Goal: Book appointment/travel/reservation

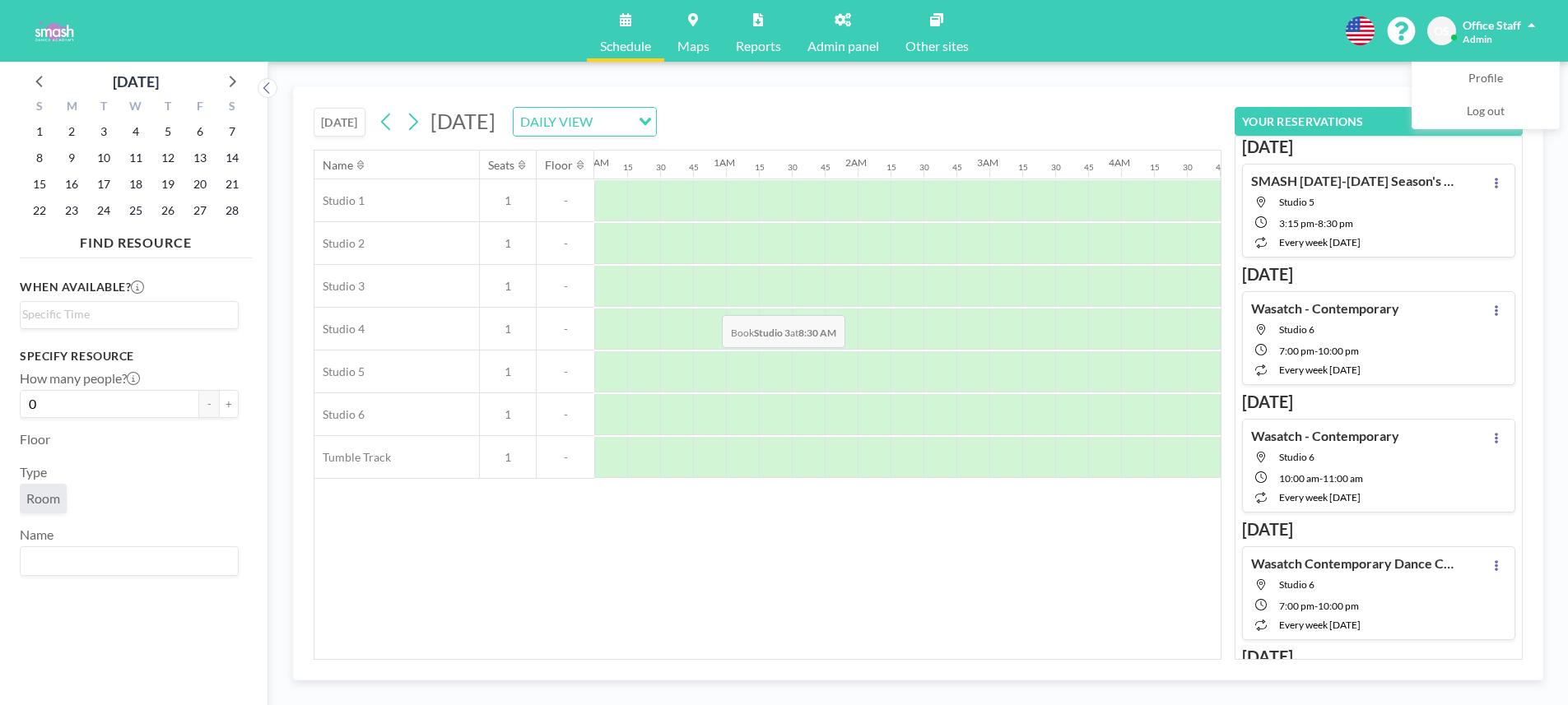
scroll to position [0, 1021]
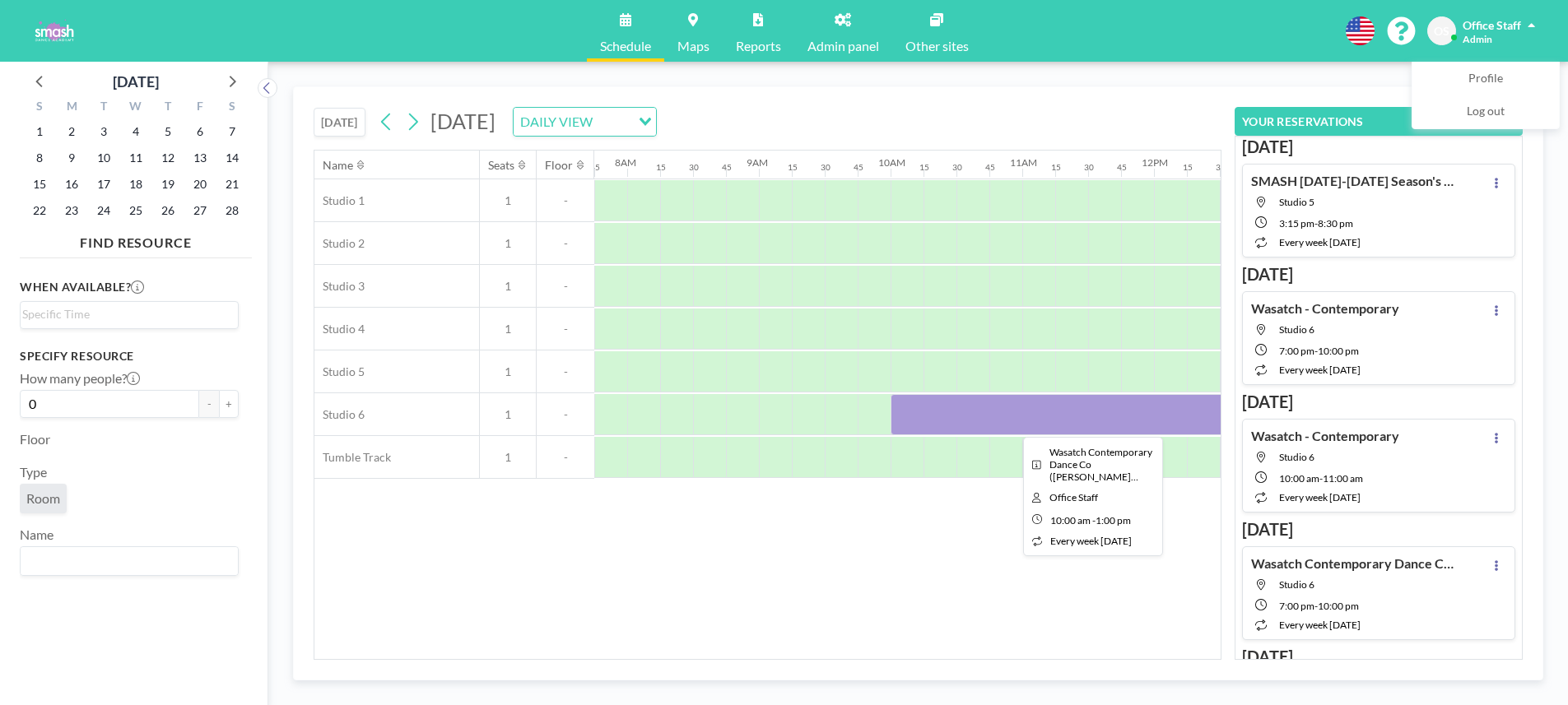
click at [1022, 420] on div at bounding box center [1088, 414] width 396 height 41
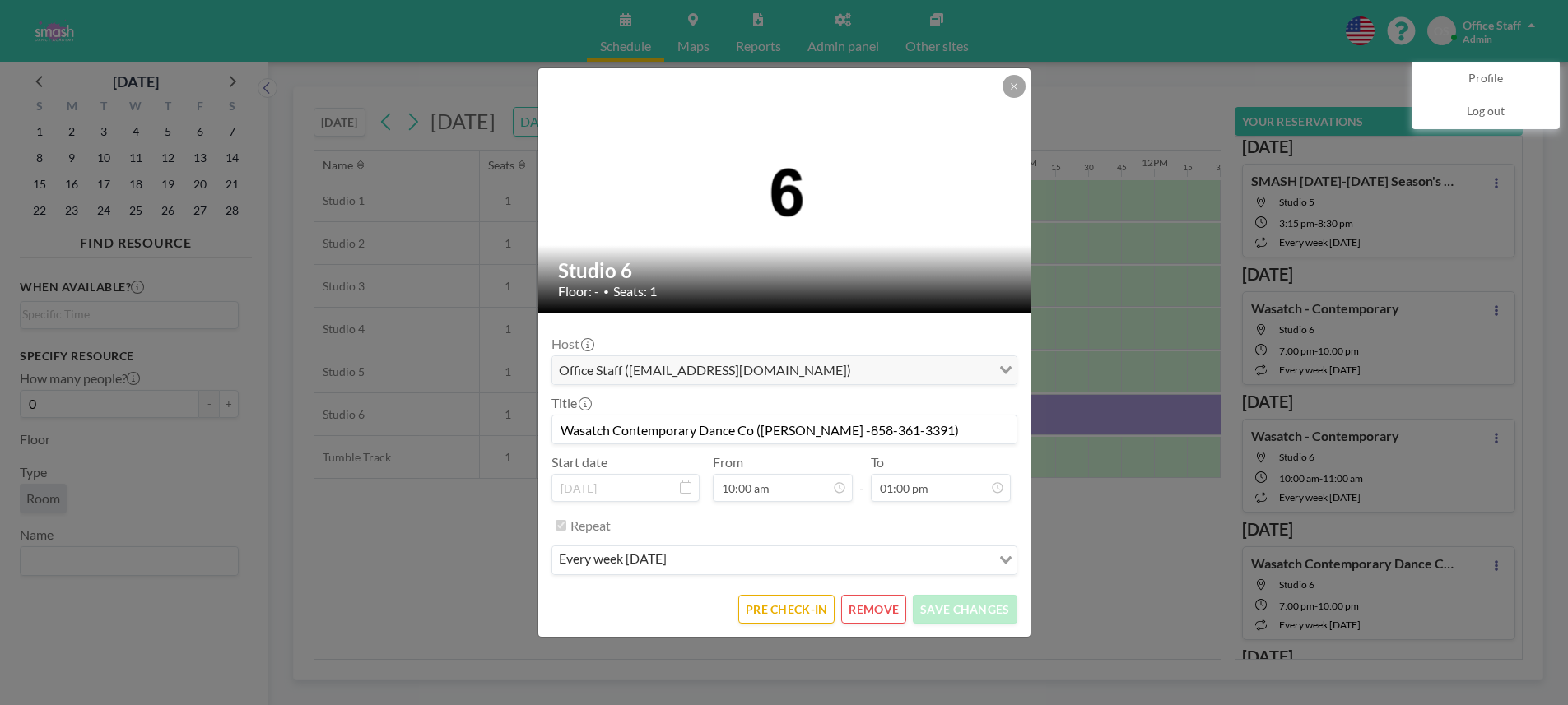
click at [742, 440] on input "Wasatch Contemporary Dance Co ([PERSON_NAME] -858-361-3391)" at bounding box center [784, 429] width 464 height 28
click at [741, 433] on input "Wasatch Contemporary Dance Co ([PERSON_NAME] -858-361-3391)" at bounding box center [784, 429] width 464 height 28
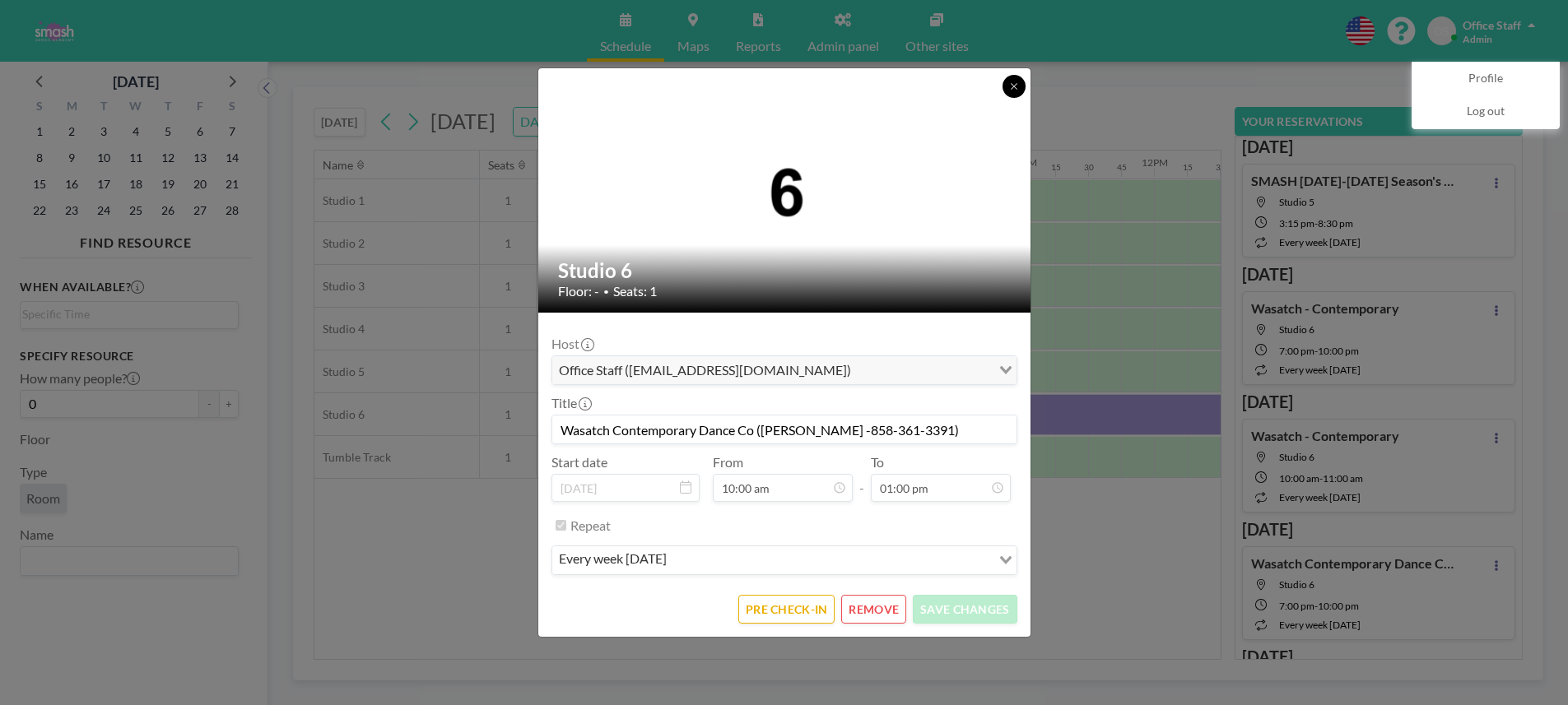
click at [1014, 87] on icon at bounding box center [1014, 87] width 10 height 10
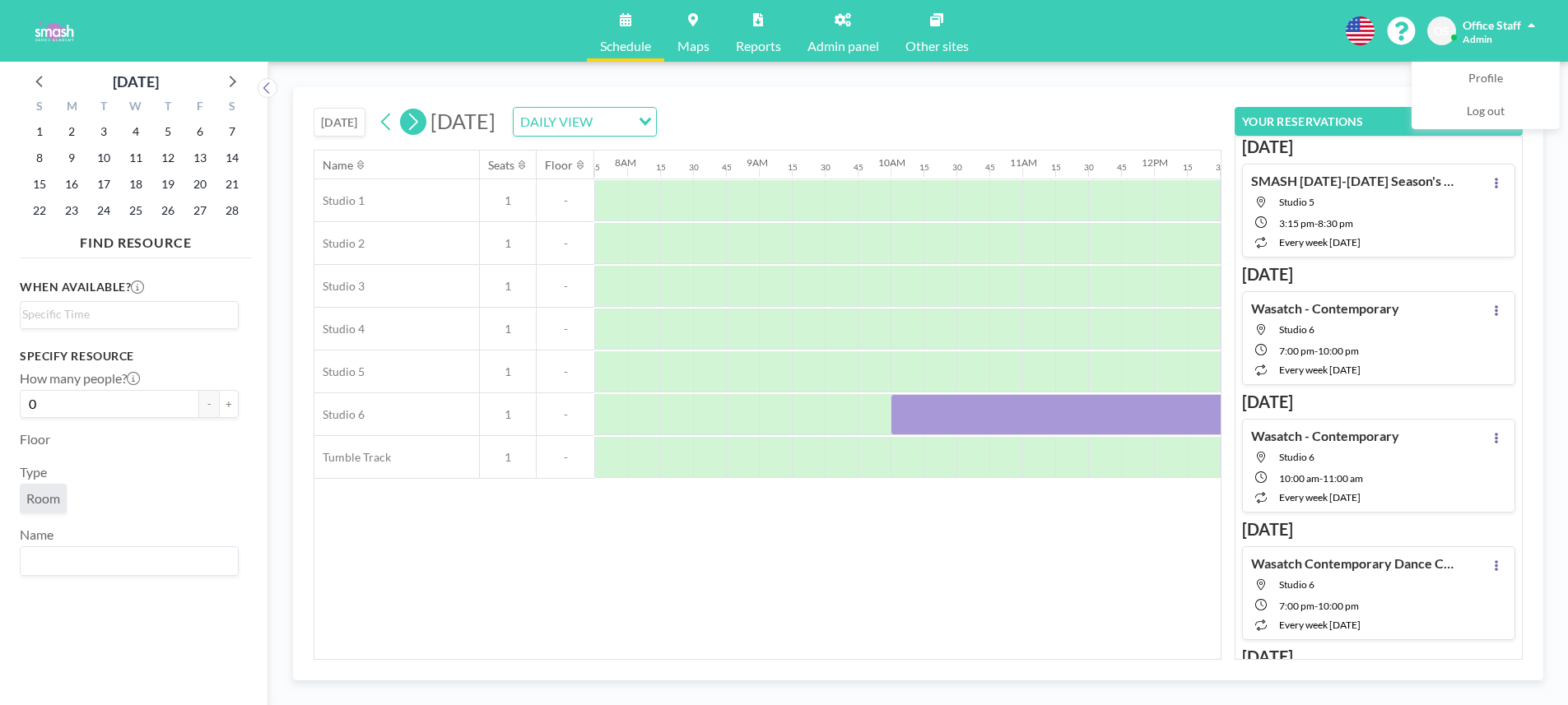
click at [424, 126] on button at bounding box center [414, 122] width 27 height 27
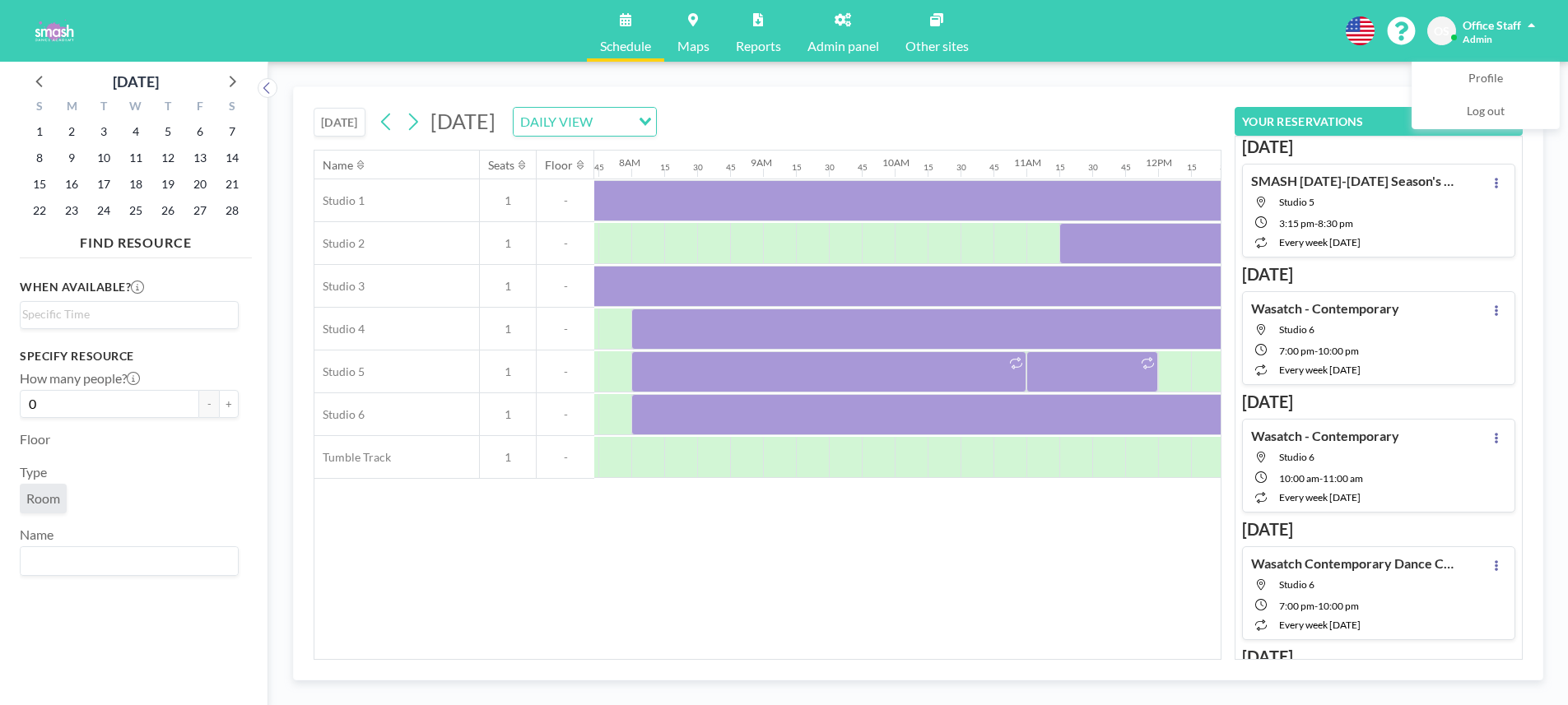
scroll to position [0, 1021]
click at [74, 138] on span "2" at bounding box center [71, 131] width 23 height 23
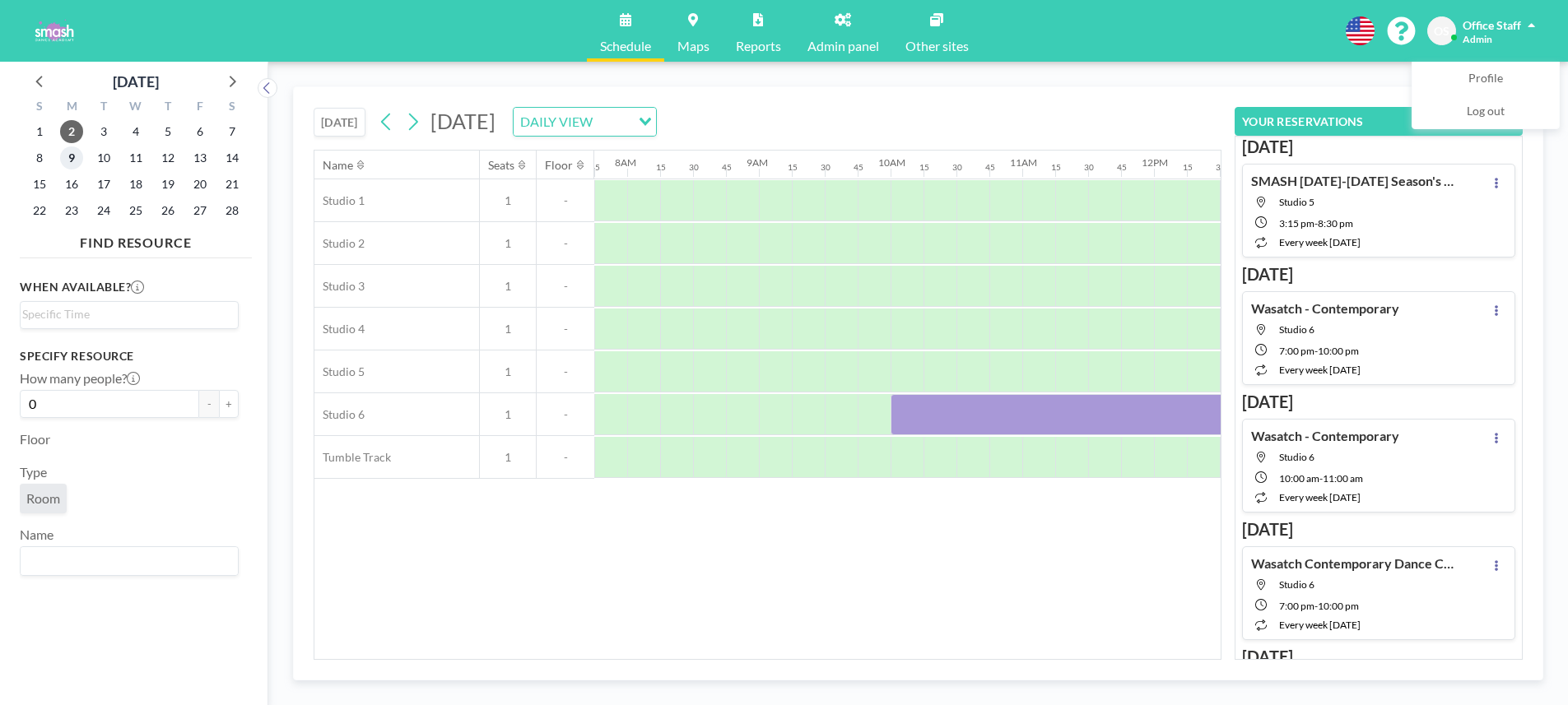
click at [74, 156] on span "9" at bounding box center [71, 158] width 23 height 23
click at [69, 184] on span "16" at bounding box center [71, 184] width 23 height 23
click at [73, 210] on span "23" at bounding box center [71, 211] width 23 height 23
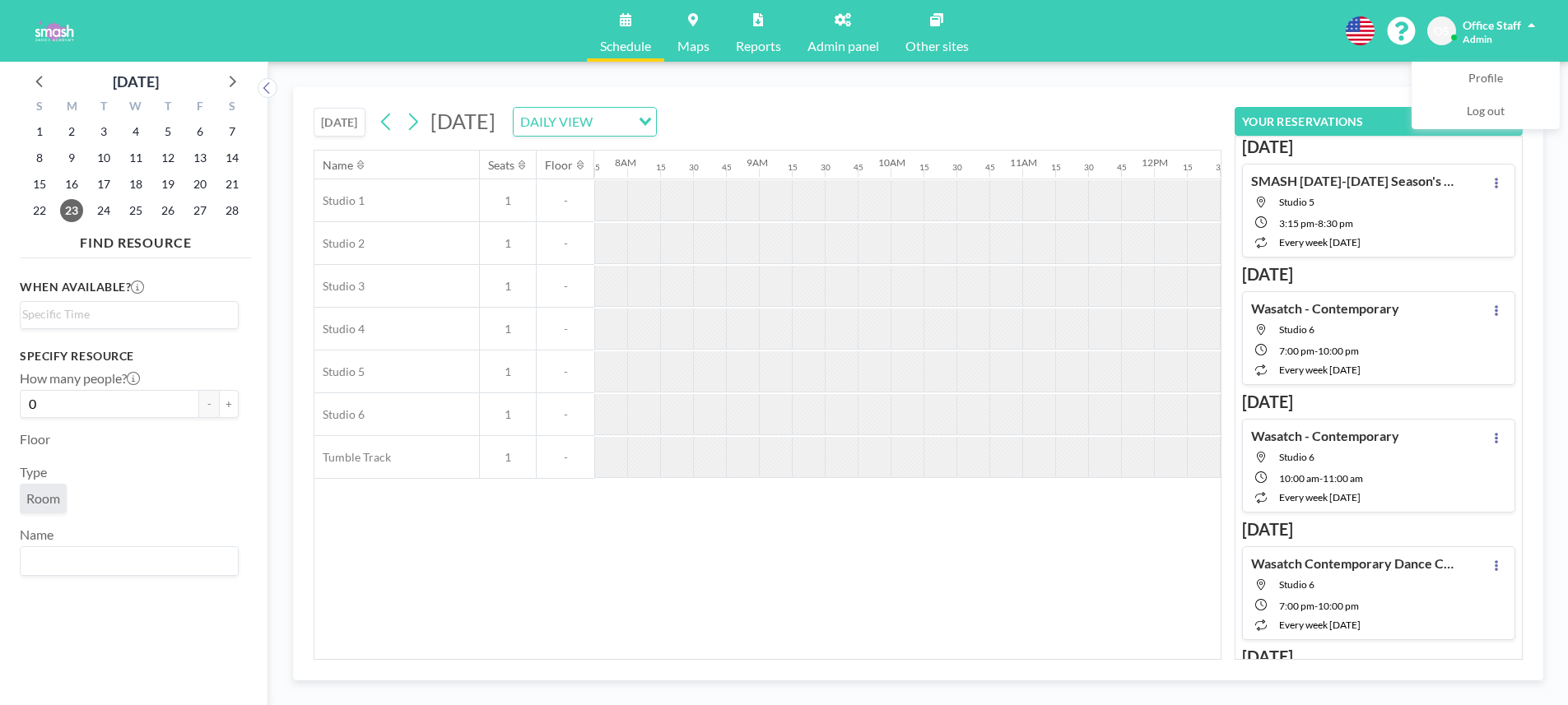
click at [849, 365] on div at bounding box center [841, 372] width 33 height 40
click at [766, 386] on div at bounding box center [775, 372] width 33 height 40
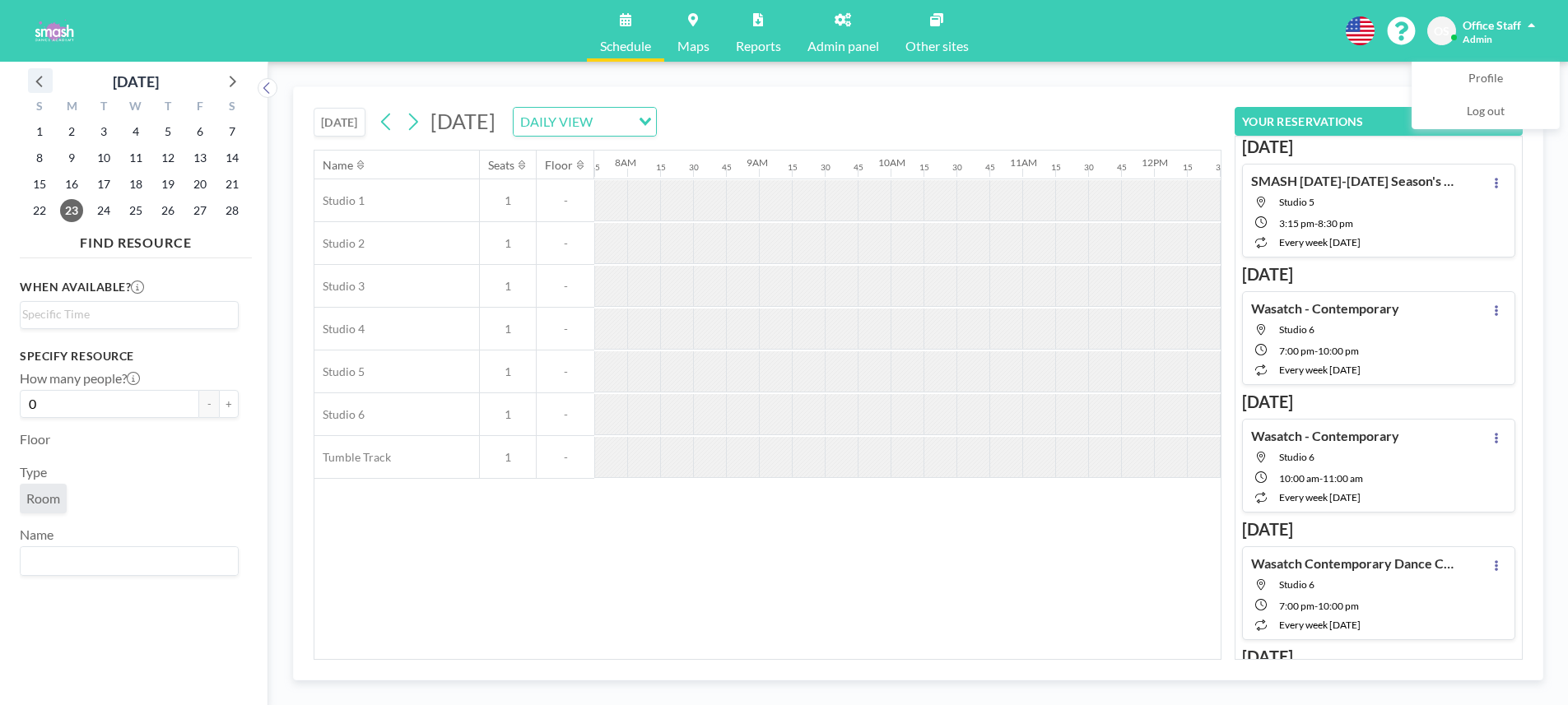
click at [32, 75] on icon at bounding box center [40, 80] width 21 height 21
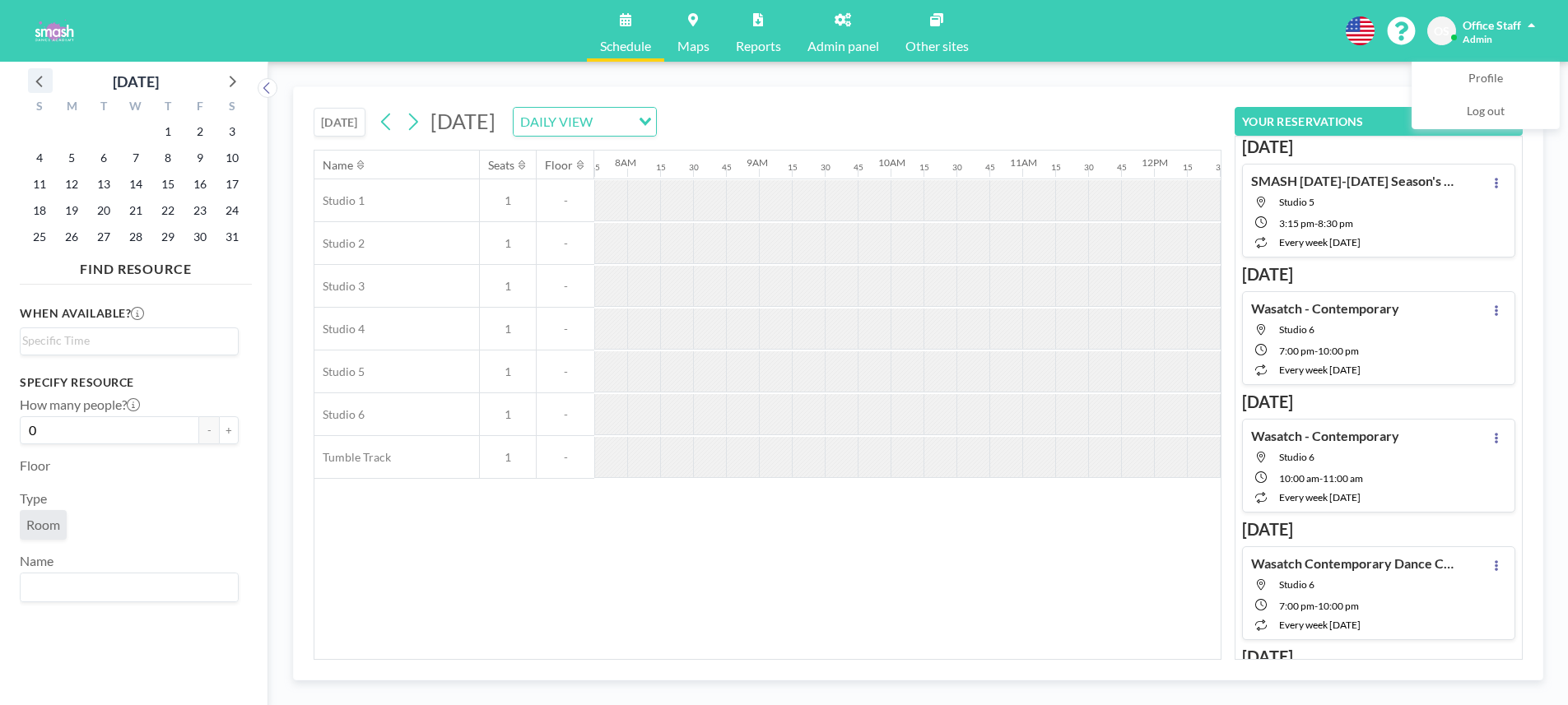
click at [33, 75] on icon at bounding box center [40, 80] width 21 height 21
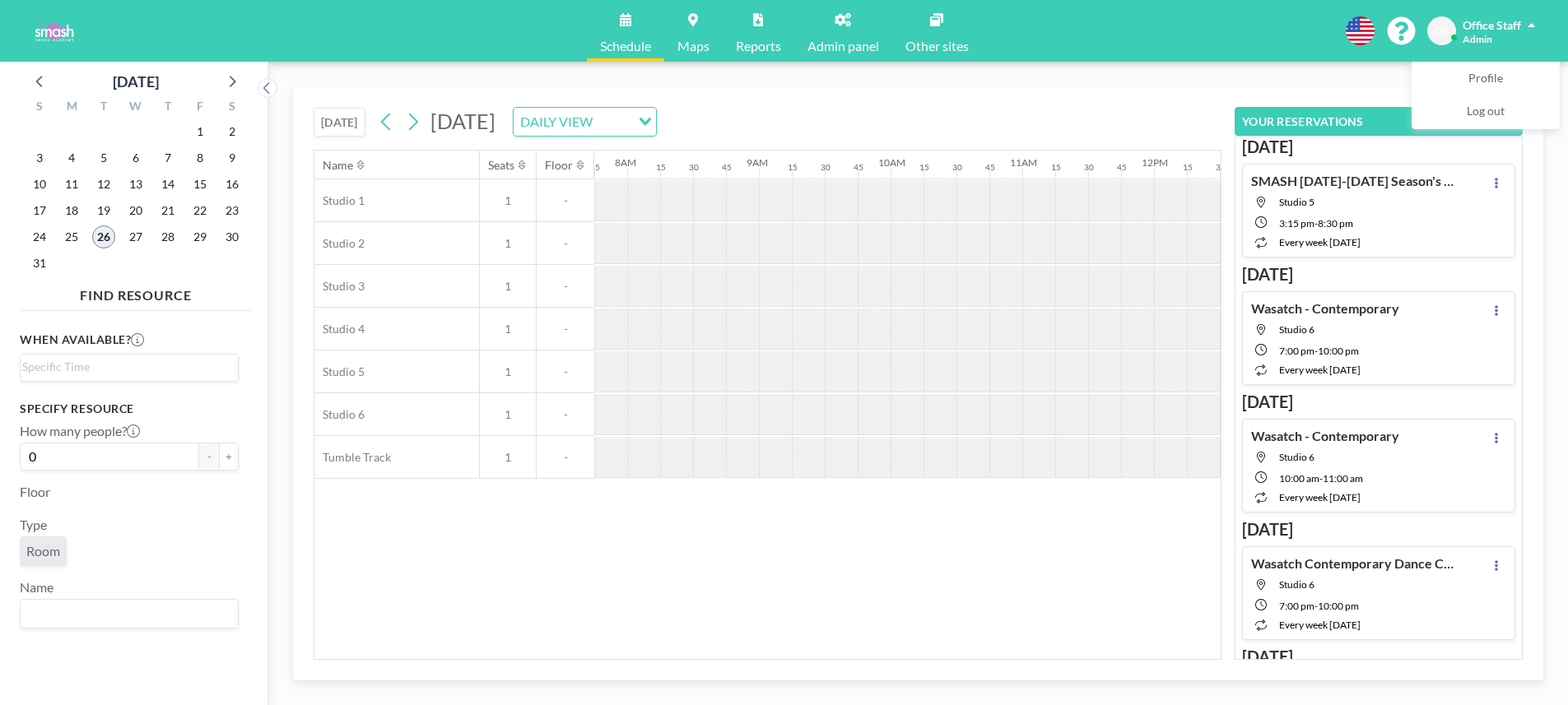
click at [102, 239] on span "26" at bounding box center [104, 237] width 23 height 23
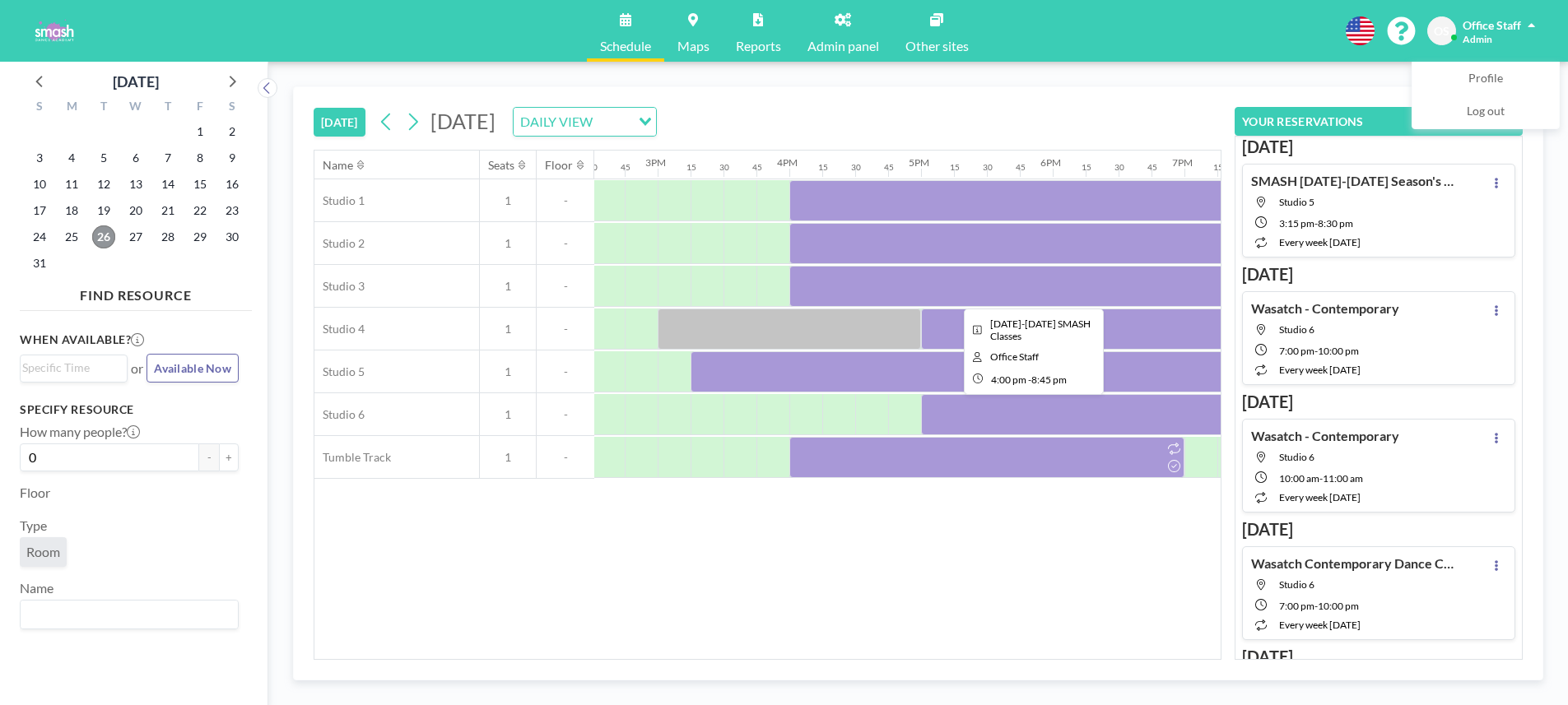
scroll to position [0, 1911]
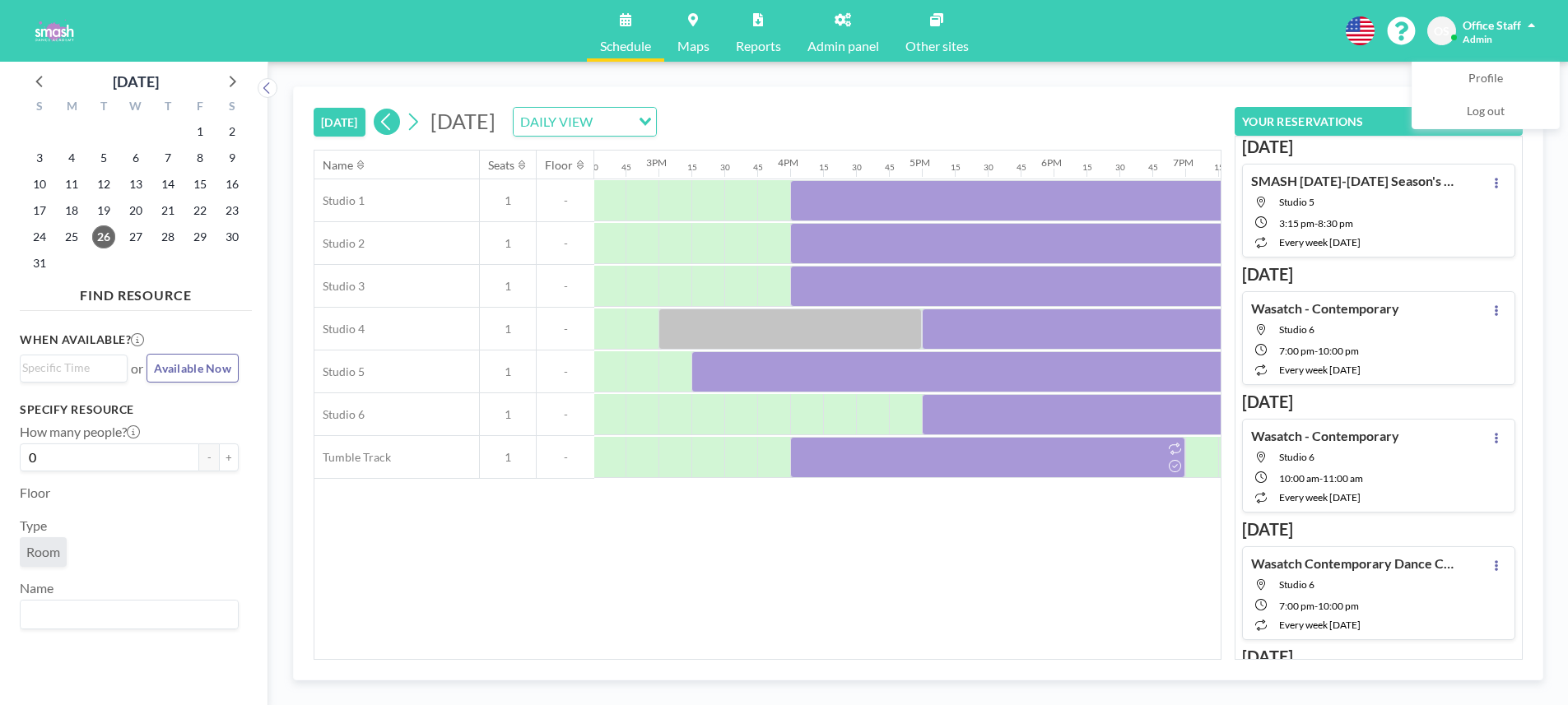
click at [397, 121] on button at bounding box center [387, 122] width 27 height 27
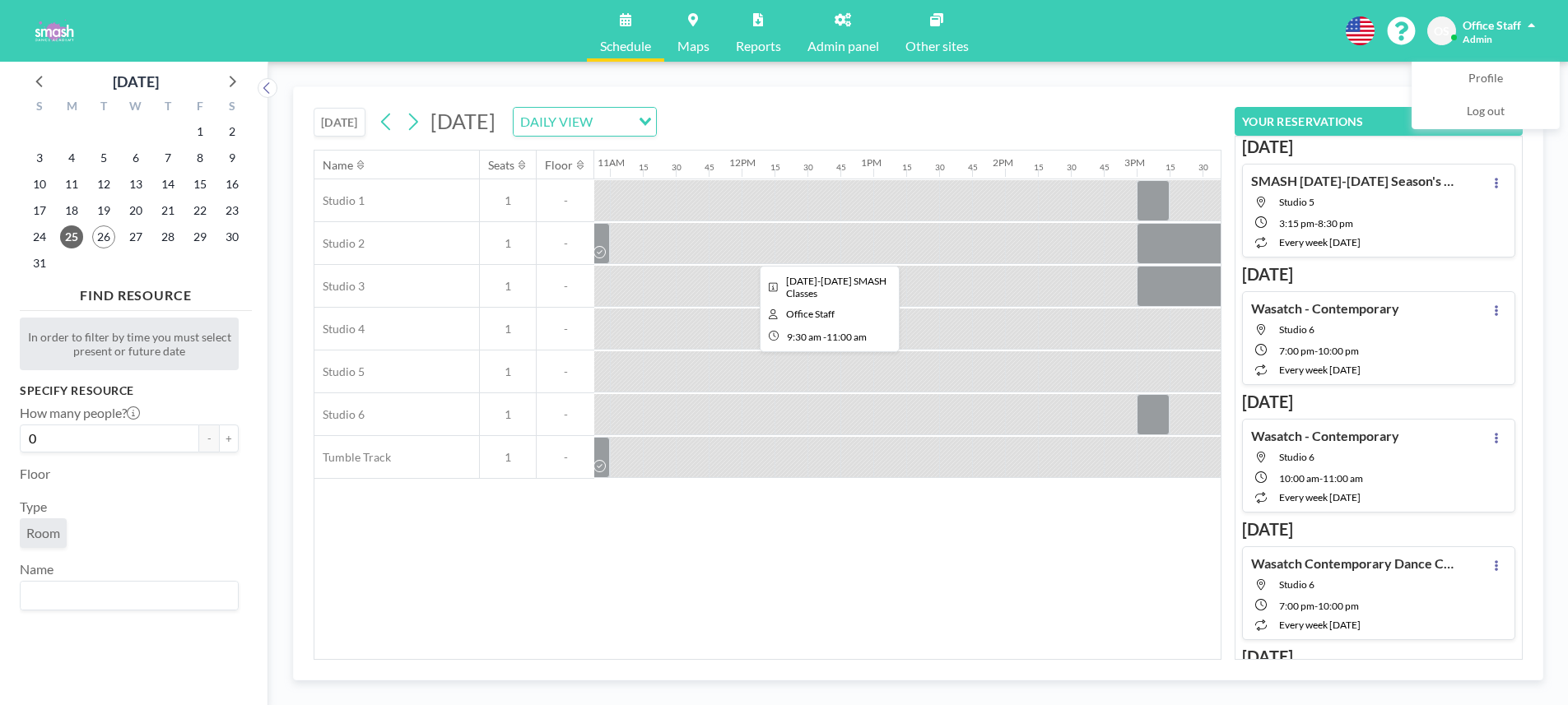
scroll to position [0, 1630]
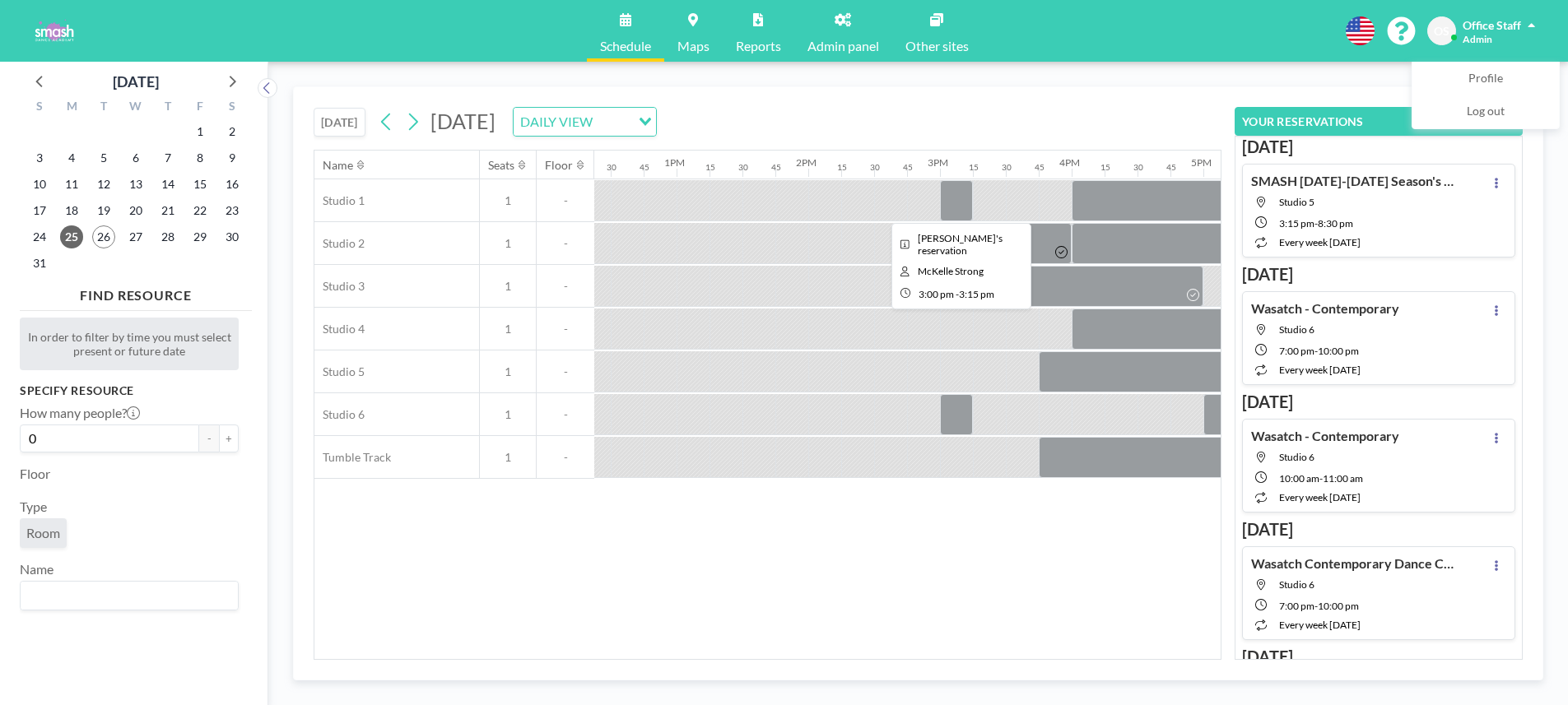
click at [957, 197] on div at bounding box center [956, 200] width 33 height 41
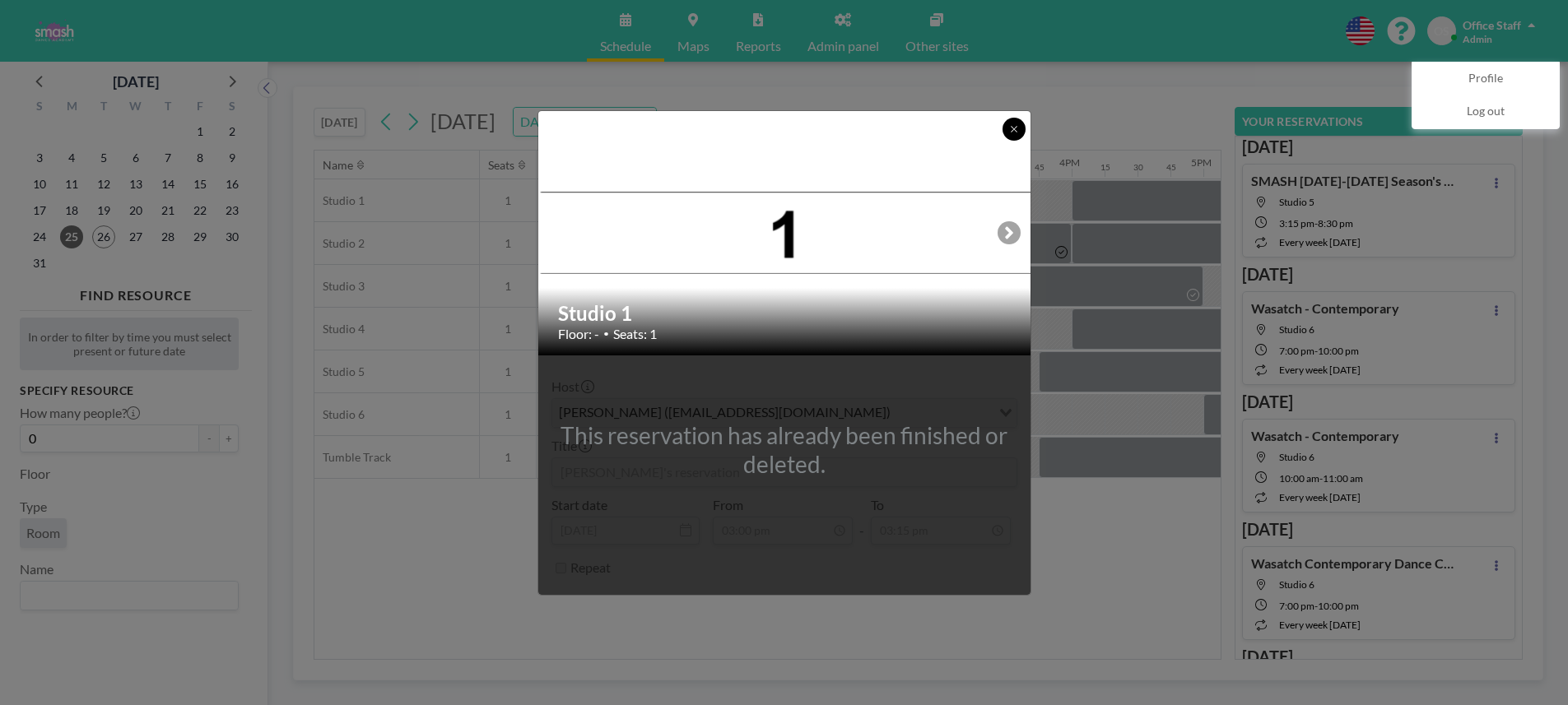
click at [1018, 130] on icon at bounding box center [1014, 129] width 10 height 10
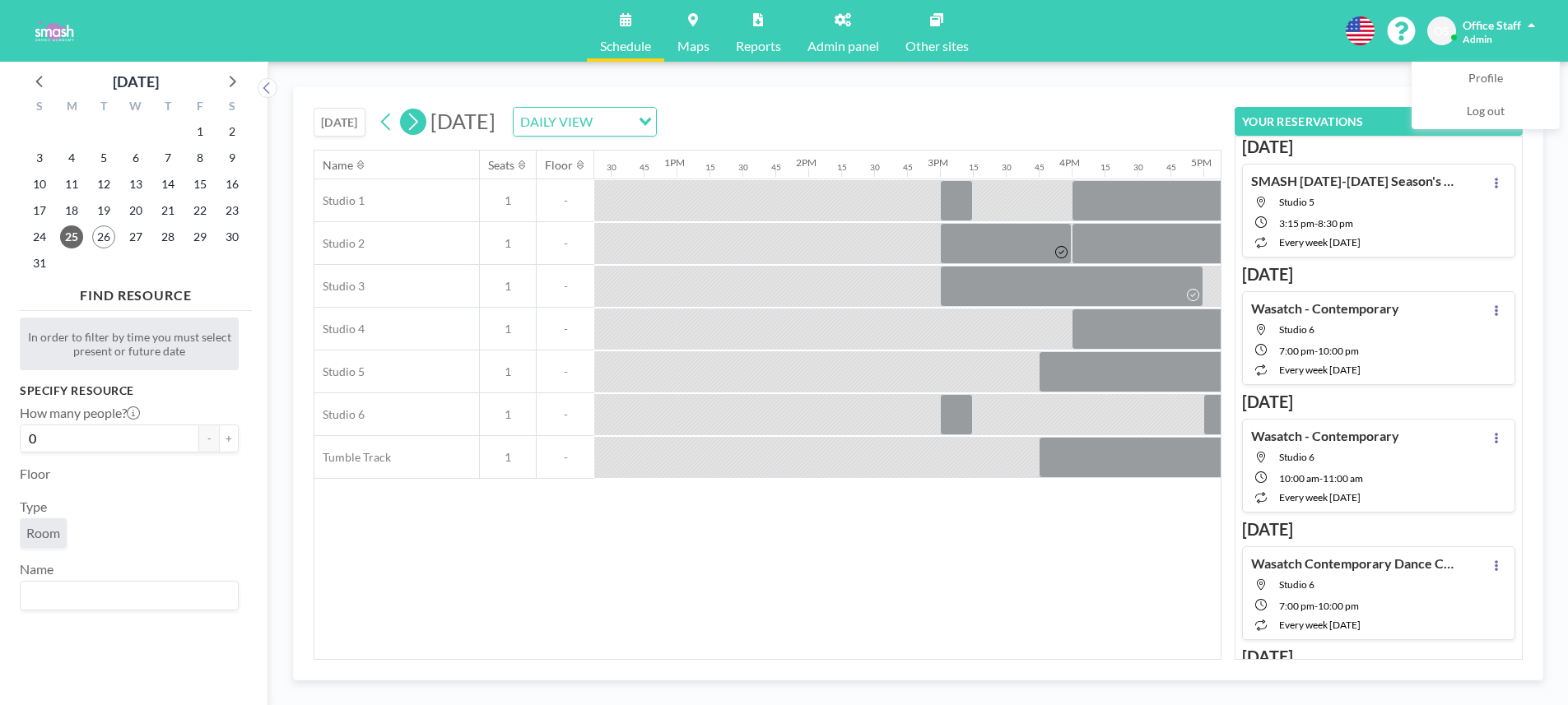
click at [414, 127] on icon at bounding box center [413, 122] width 15 height 25
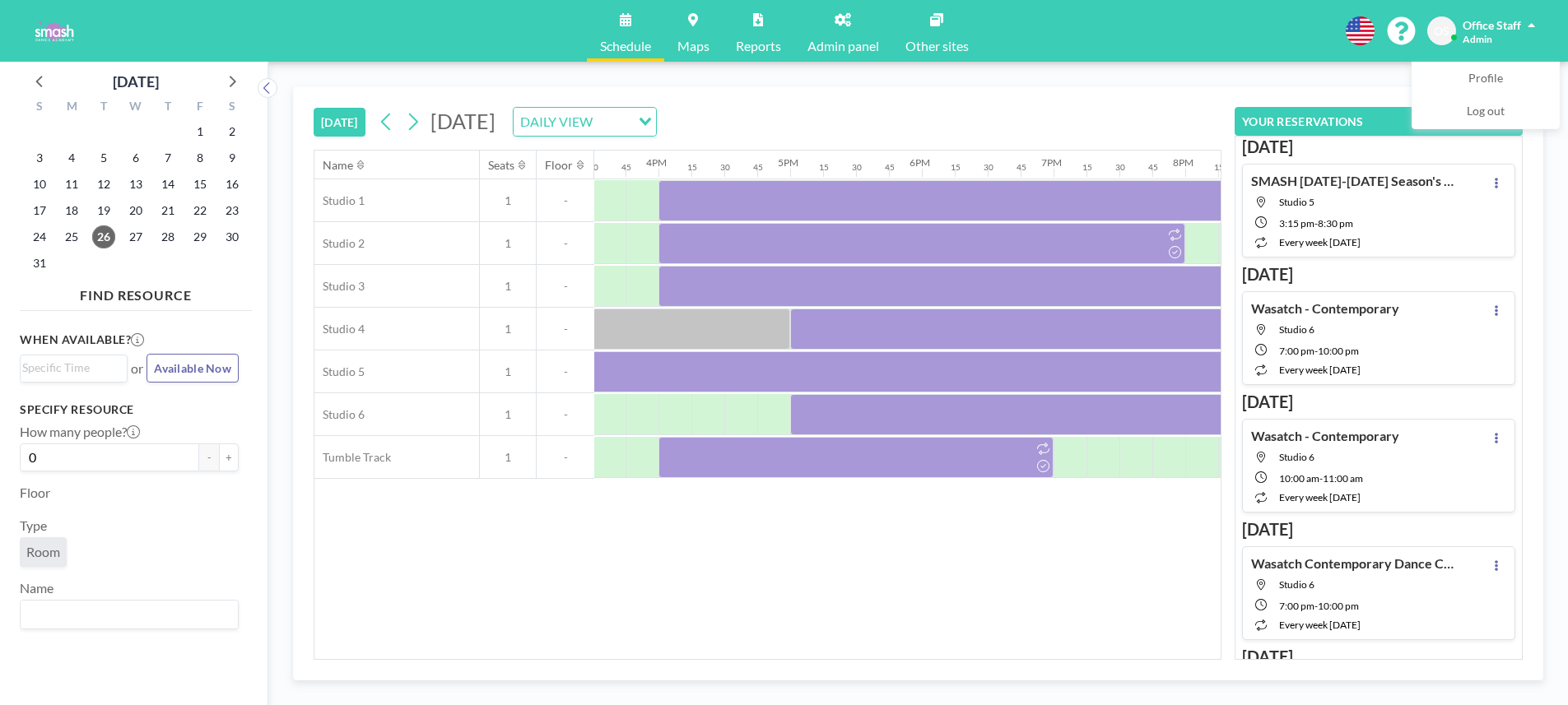
scroll to position [0, 2084]
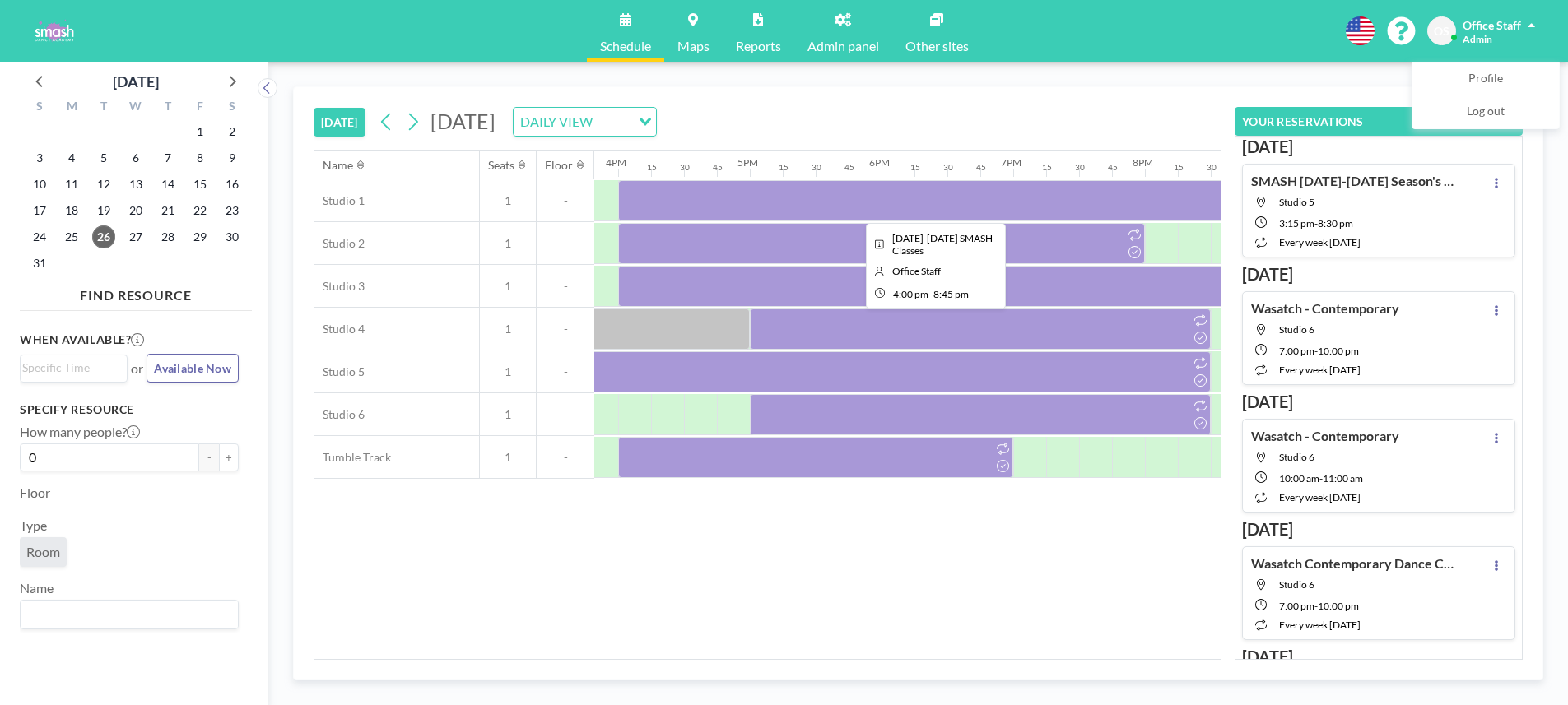
click at [879, 199] on div at bounding box center [931, 200] width 625 height 41
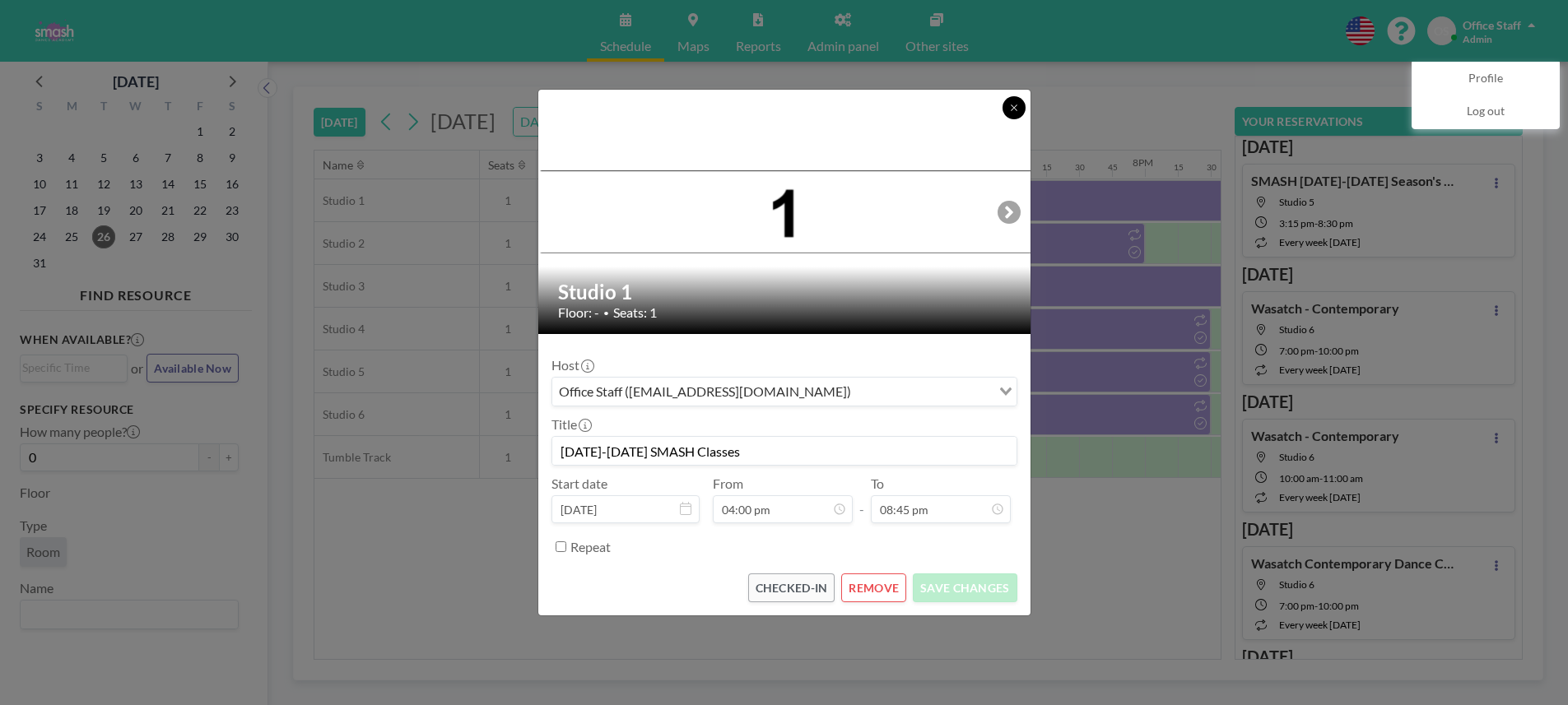
click at [1011, 110] on icon at bounding box center [1014, 108] width 6 height 6
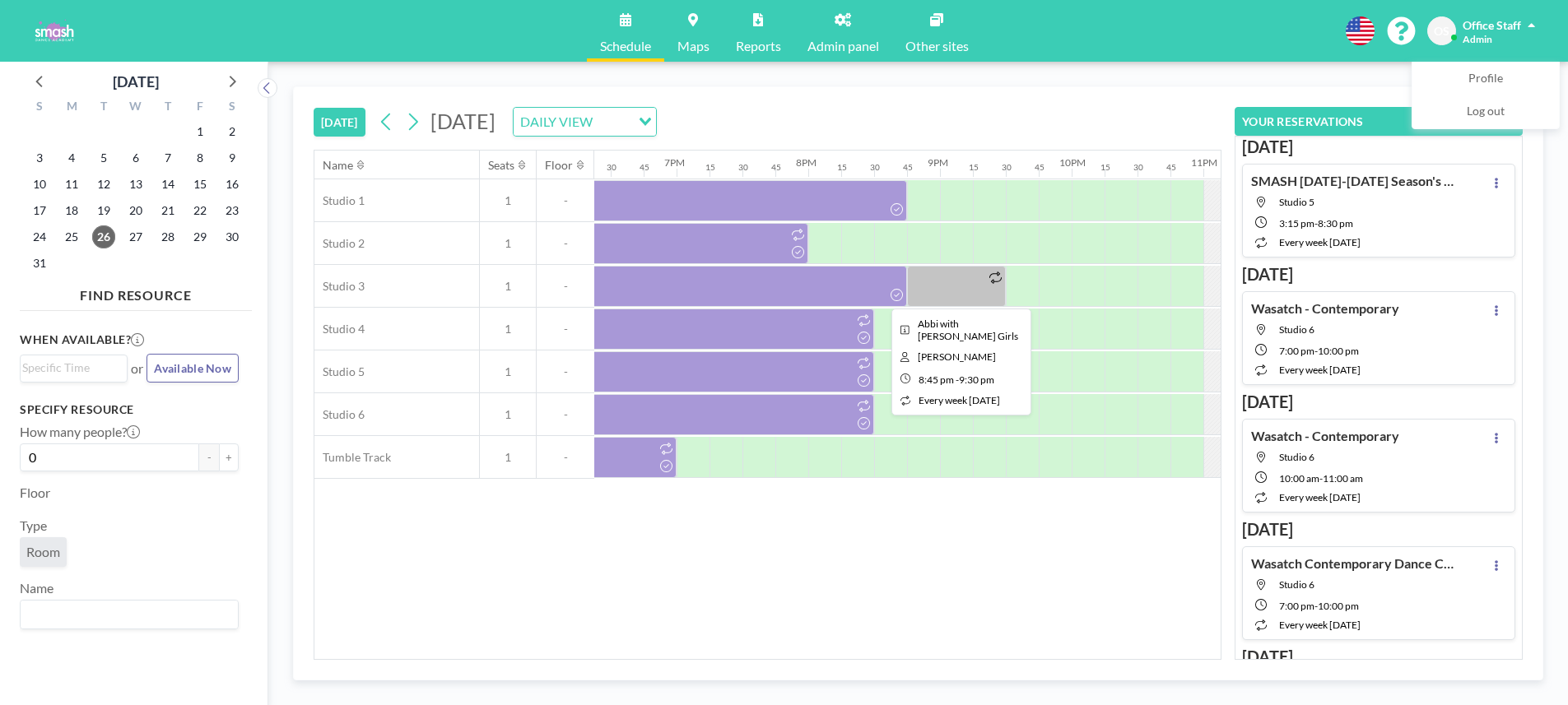
scroll to position [0, 2536]
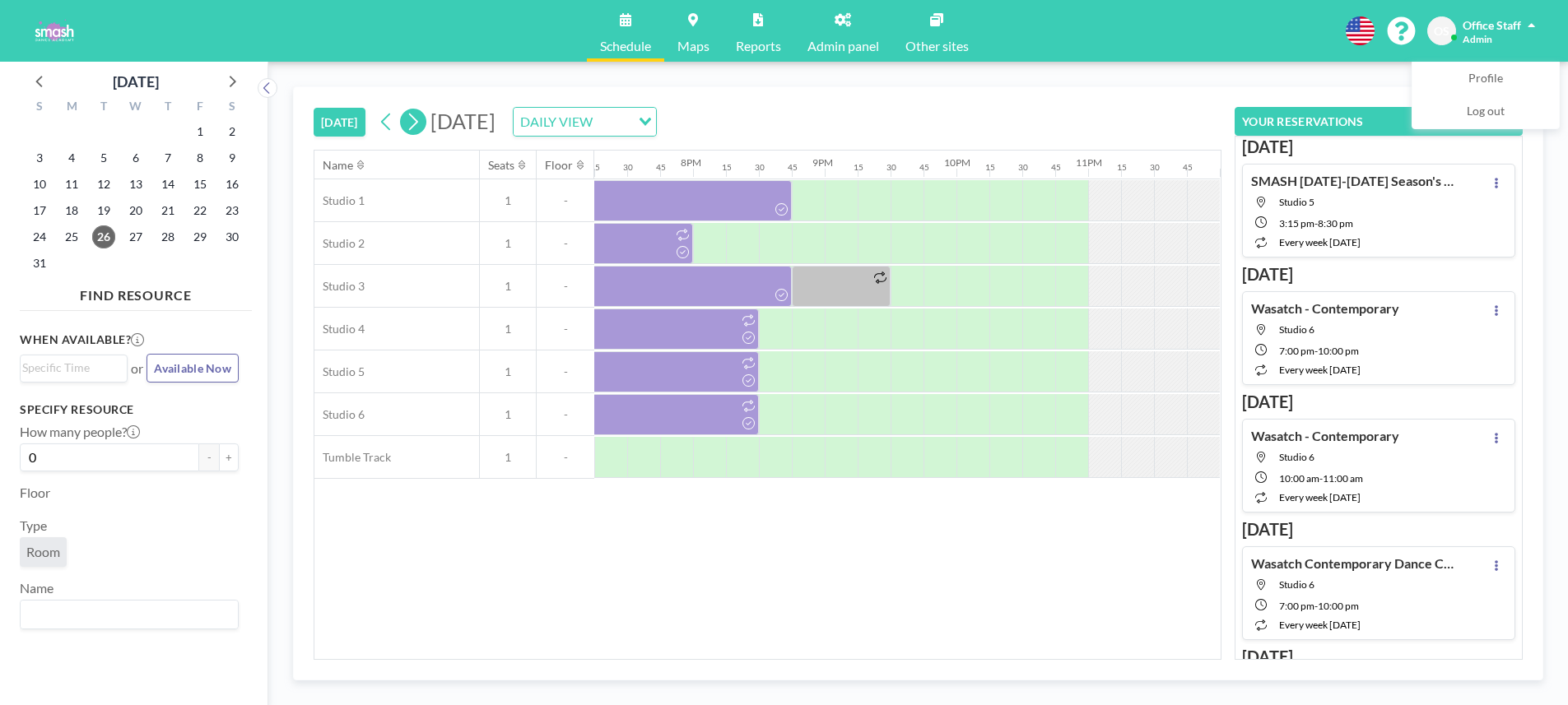
click at [414, 124] on icon at bounding box center [413, 122] width 15 height 25
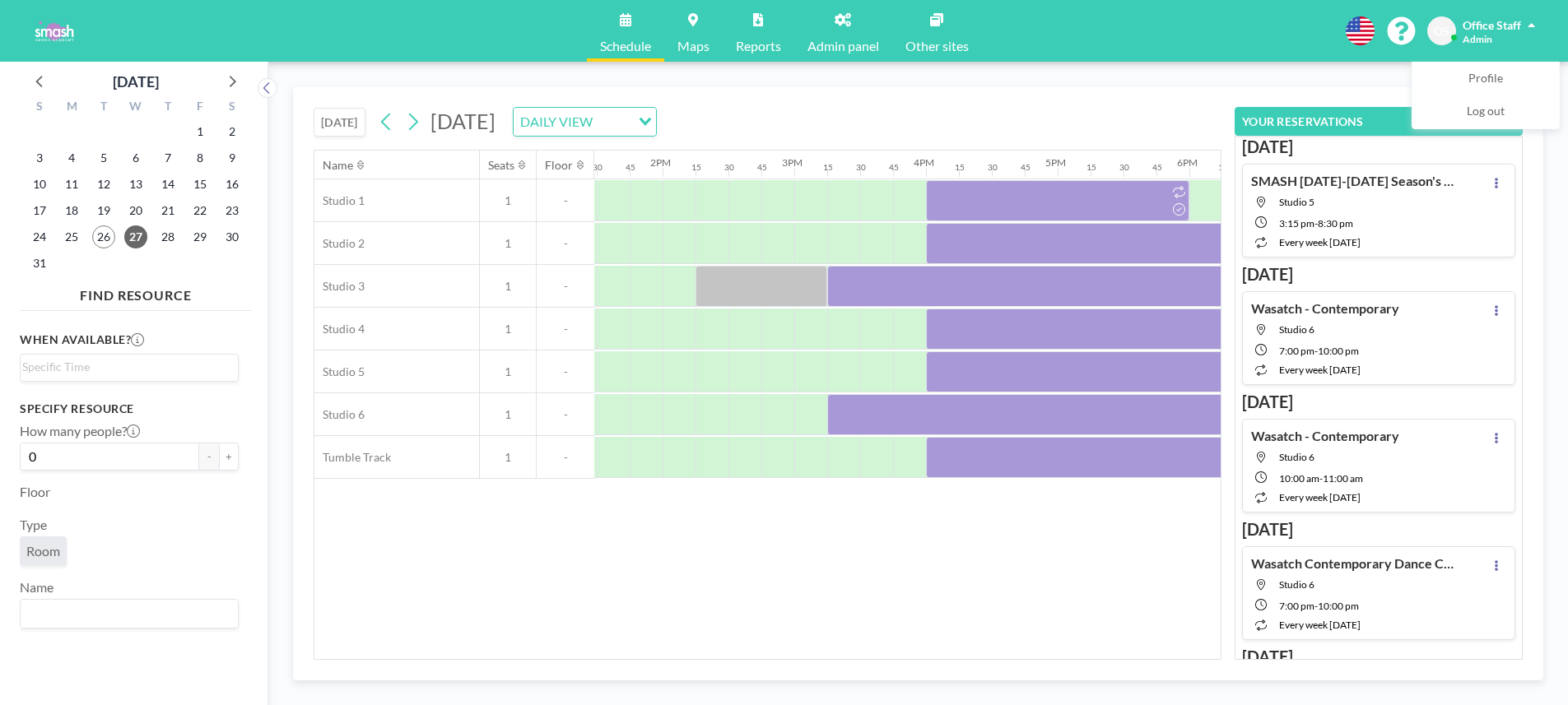
scroll to position [0, 1835]
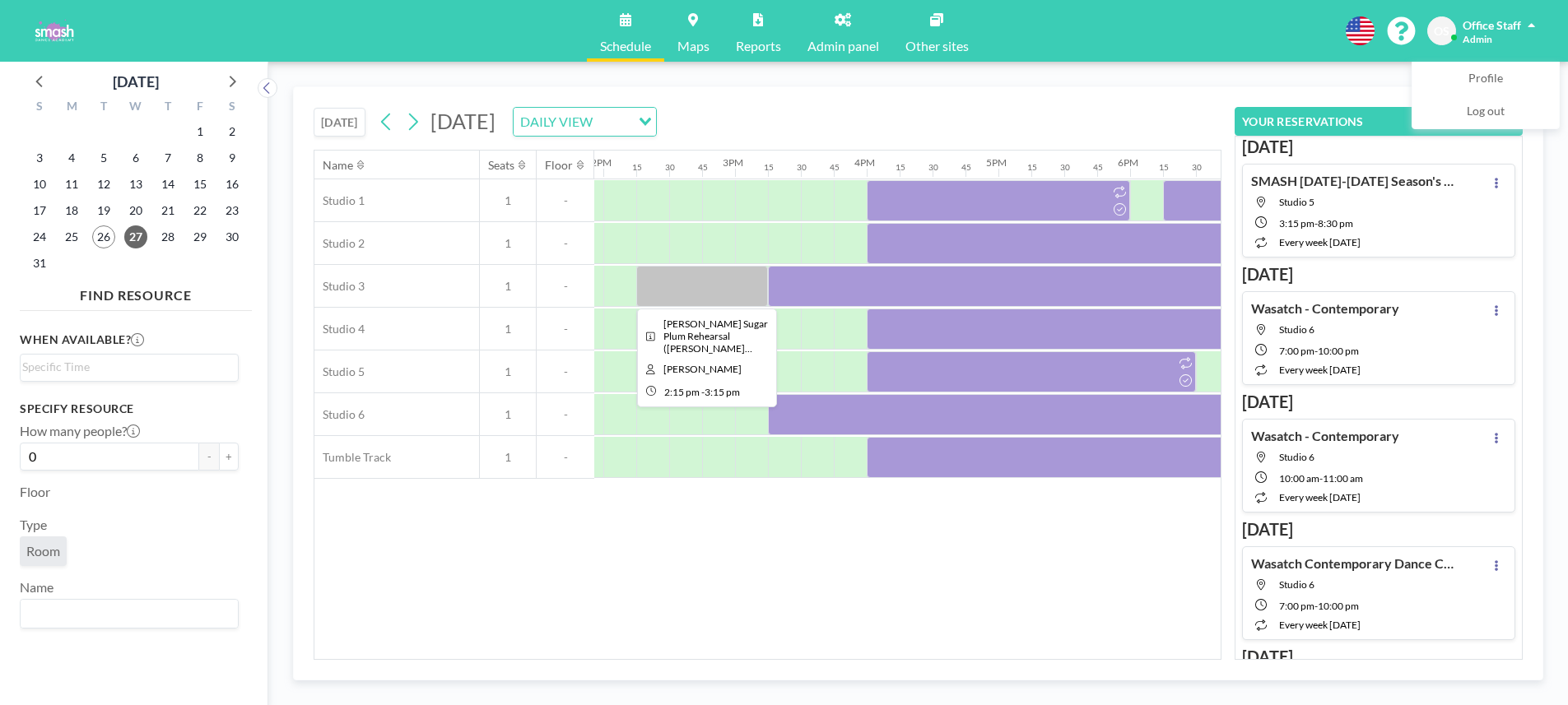
click at [737, 293] on div at bounding box center [703, 286] width 132 height 41
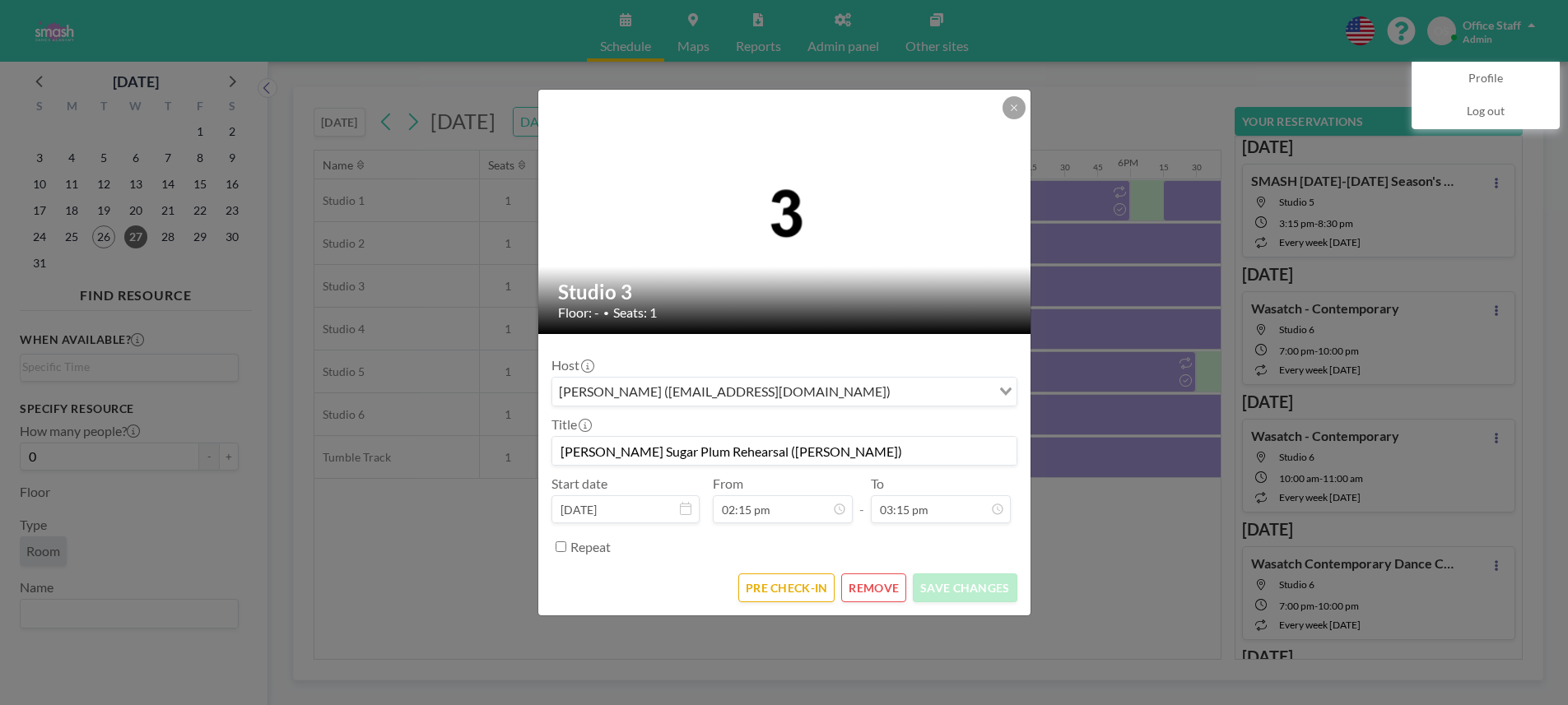
drag, startPoint x: 852, startPoint y: 450, endPoint x: 557, endPoint y: 451, distance: 295.0
click at [557, 451] on input "[PERSON_NAME] Sugar Plum Rehearsal ([PERSON_NAME])" at bounding box center [784, 451] width 464 height 28
